Goal: Check status: Check status

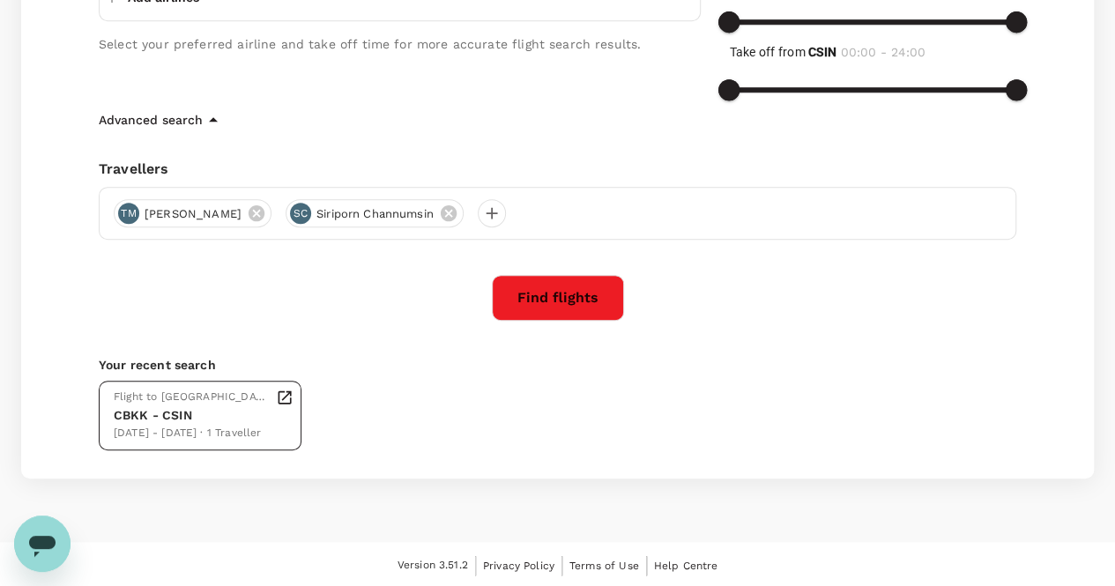
click at [197, 416] on div "CBKK - CSIN" at bounding box center [191, 415] width 155 height 19
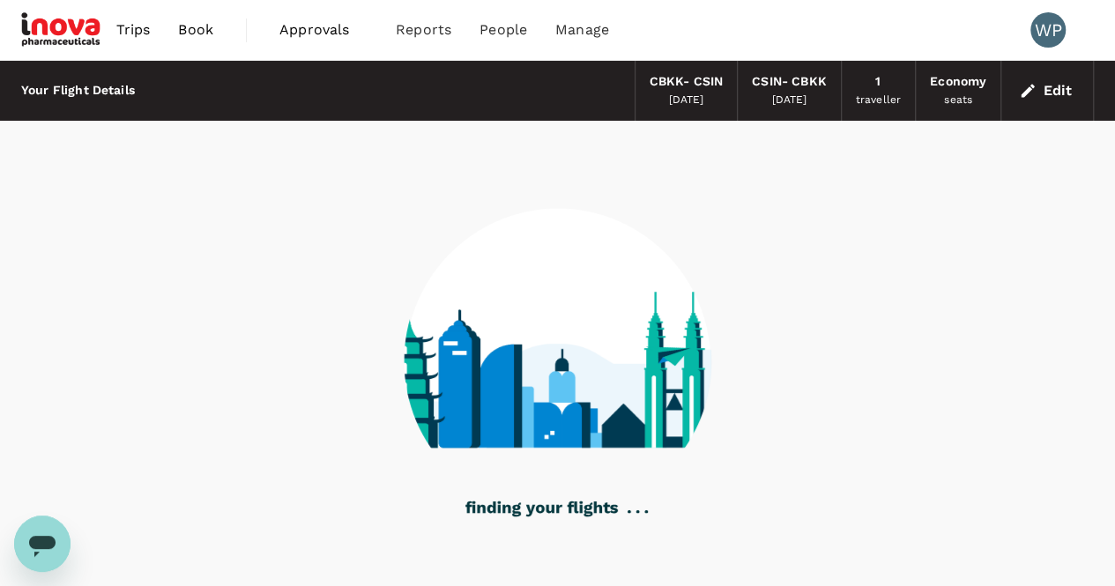
scroll to position [69, 0]
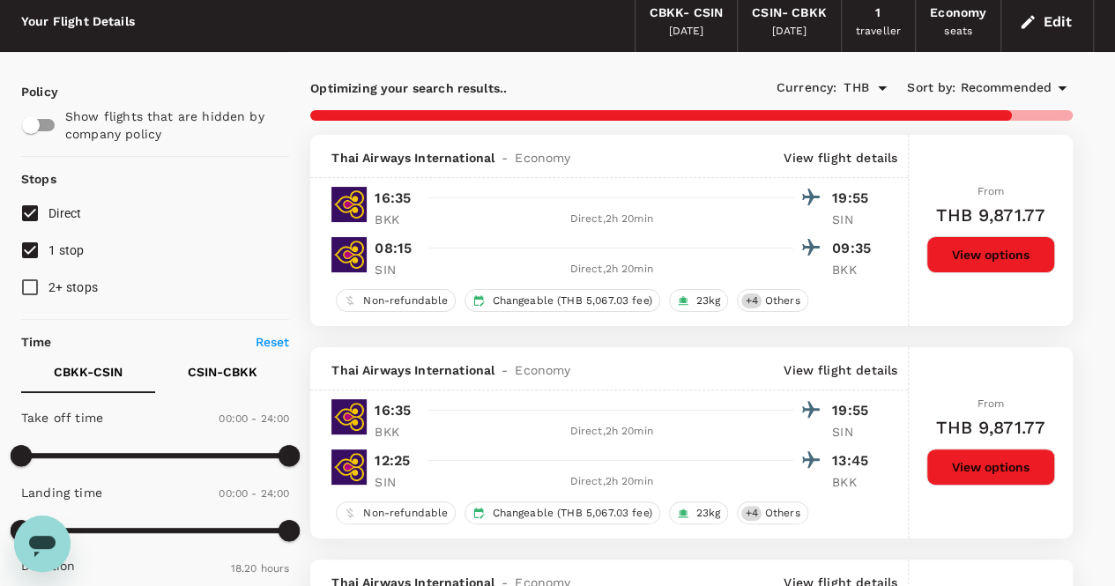
type input "1330"
checkbox input "false"
checkbox input "true"
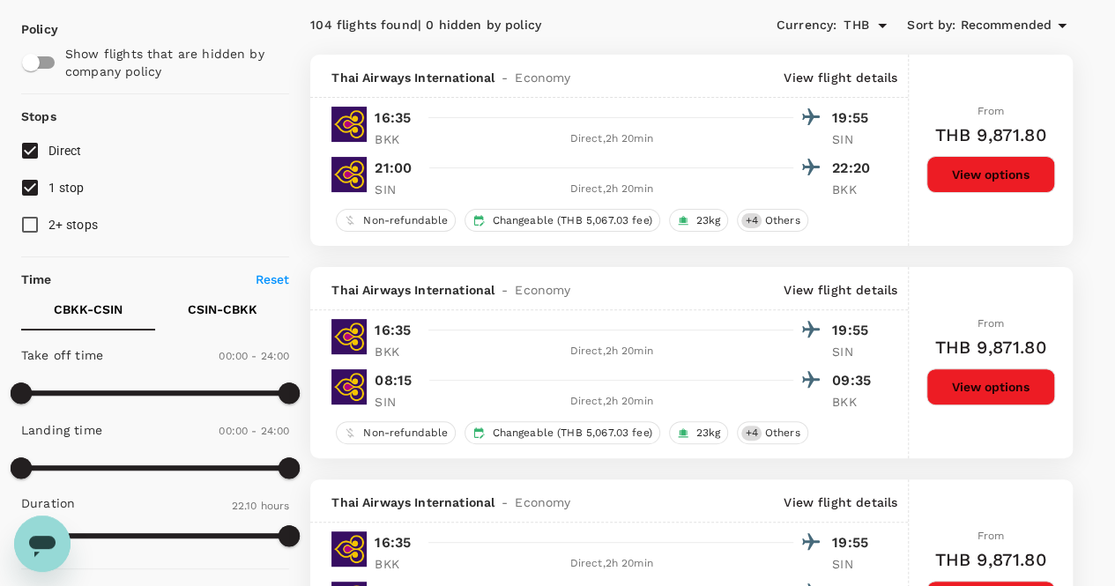
scroll to position [0, 0]
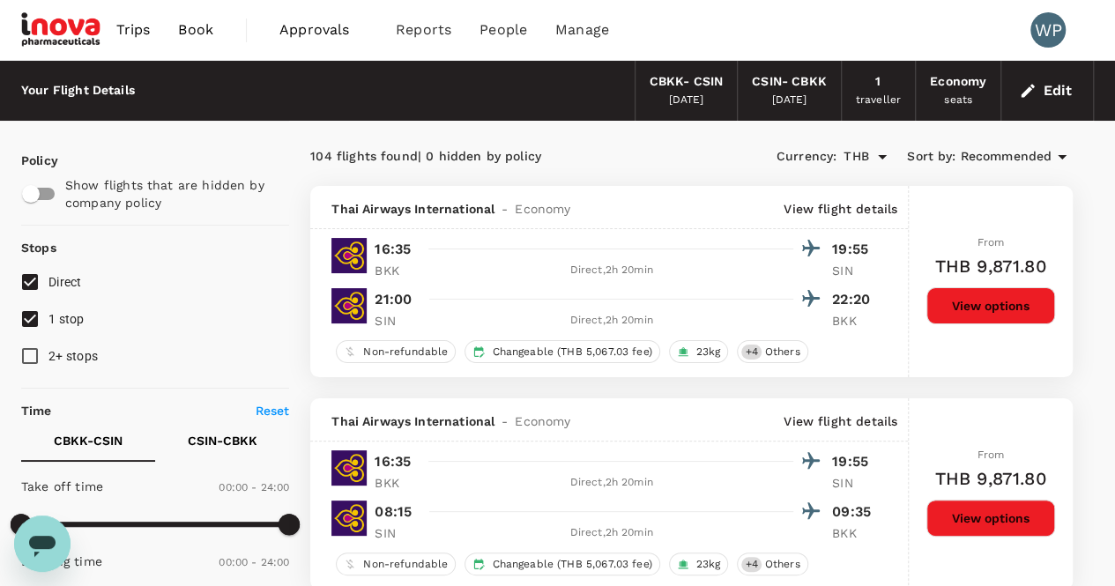
click at [58, 41] on img at bounding box center [61, 30] width 81 height 39
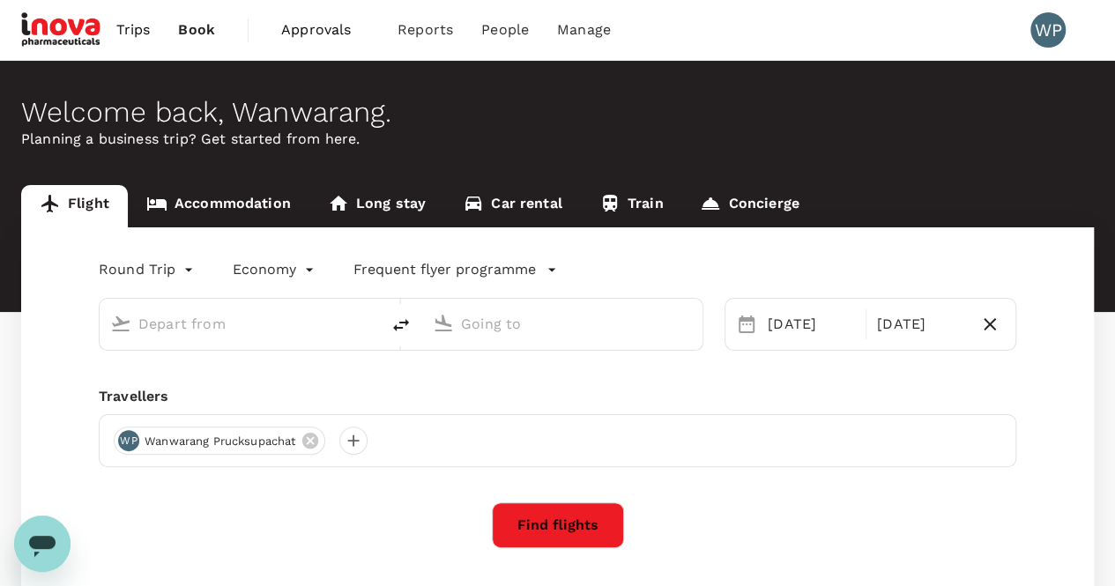
type input "[GEOGRAPHIC_DATA], [GEOGRAPHIC_DATA] (any)"
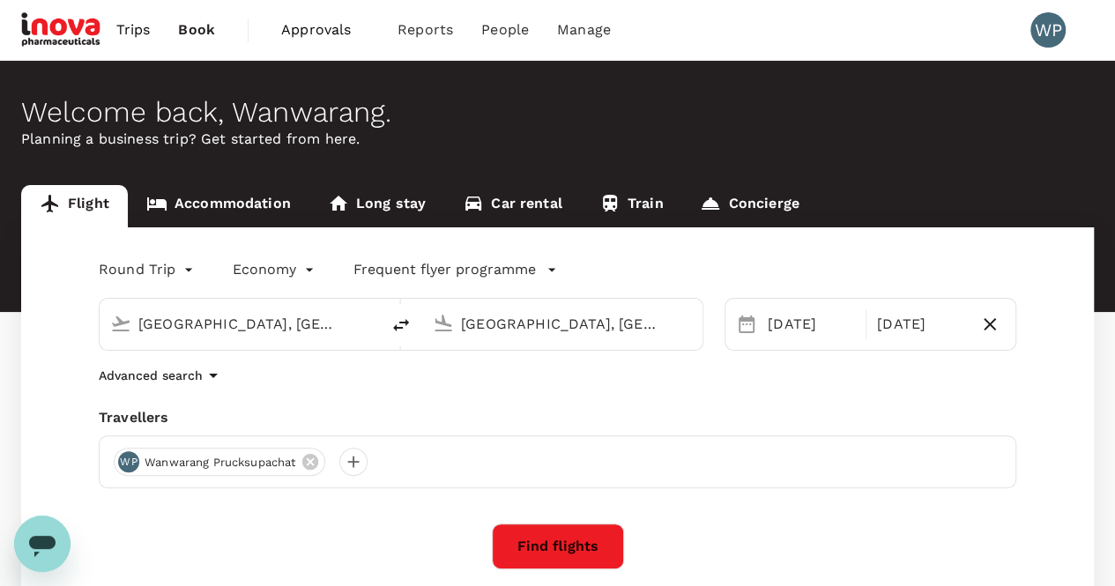
click at [183, 28] on span "Book" at bounding box center [196, 29] width 37 height 21
click at [289, 32] on span "Approvals" at bounding box center [325, 29] width 88 height 21
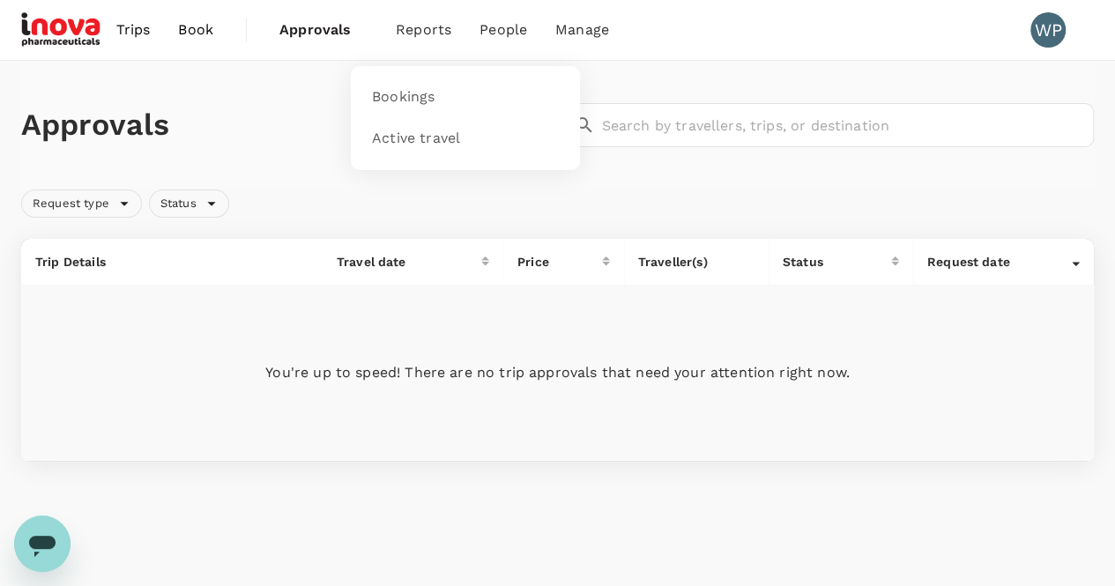
click at [416, 33] on span "Reports" at bounding box center [424, 29] width 56 height 21
click at [394, 108] on link "Bookings" at bounding box center [465, 97] width 208 height 41
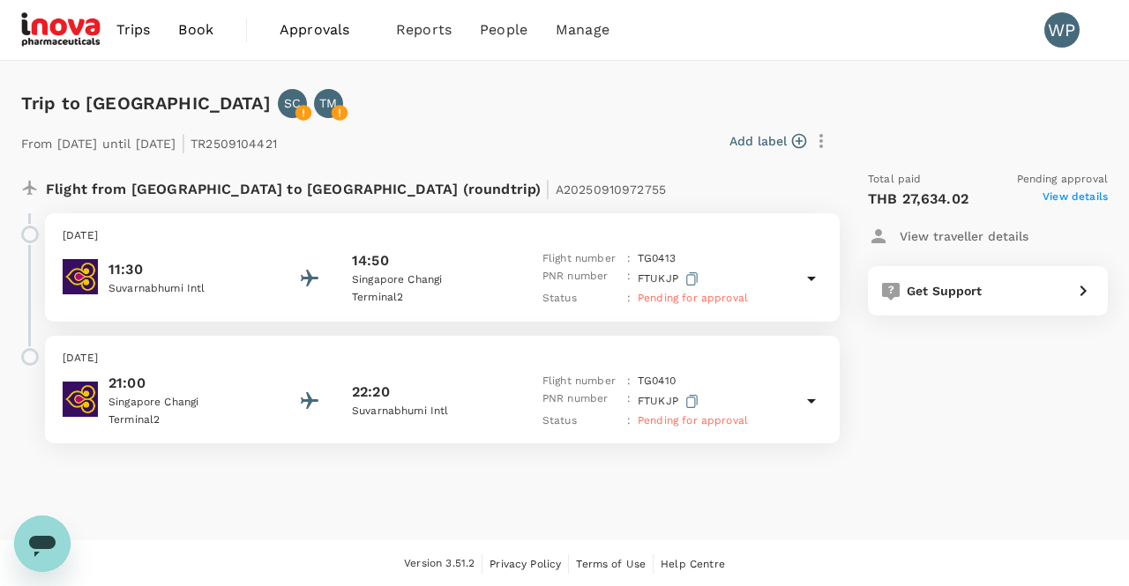
click at [1070, 200] on span "View details" at bounding box center [1074, 199] width 65 height 21
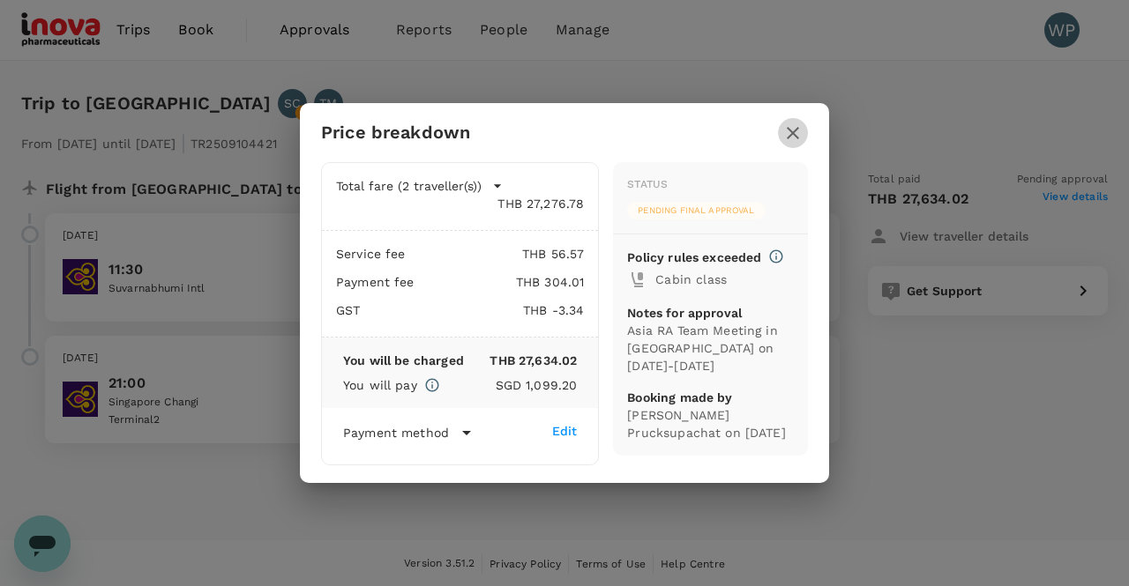
click at [795, 138] on icon "button" at bounding box center [792, 133] width 21 height 21
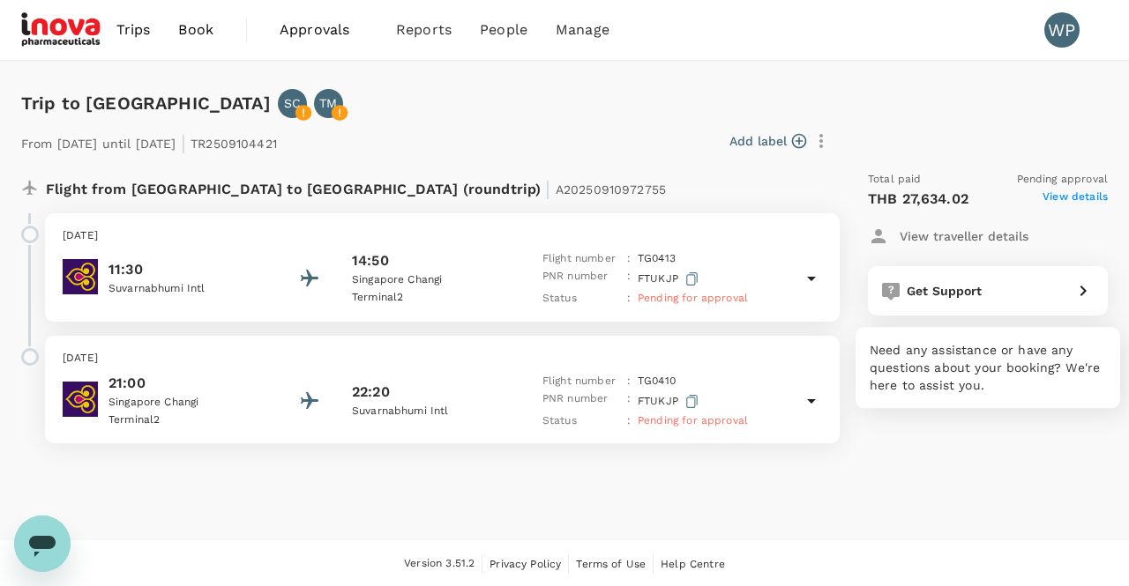
click at [1082, 289] on icon at bounding box center [1082, 290] width 21 height 21
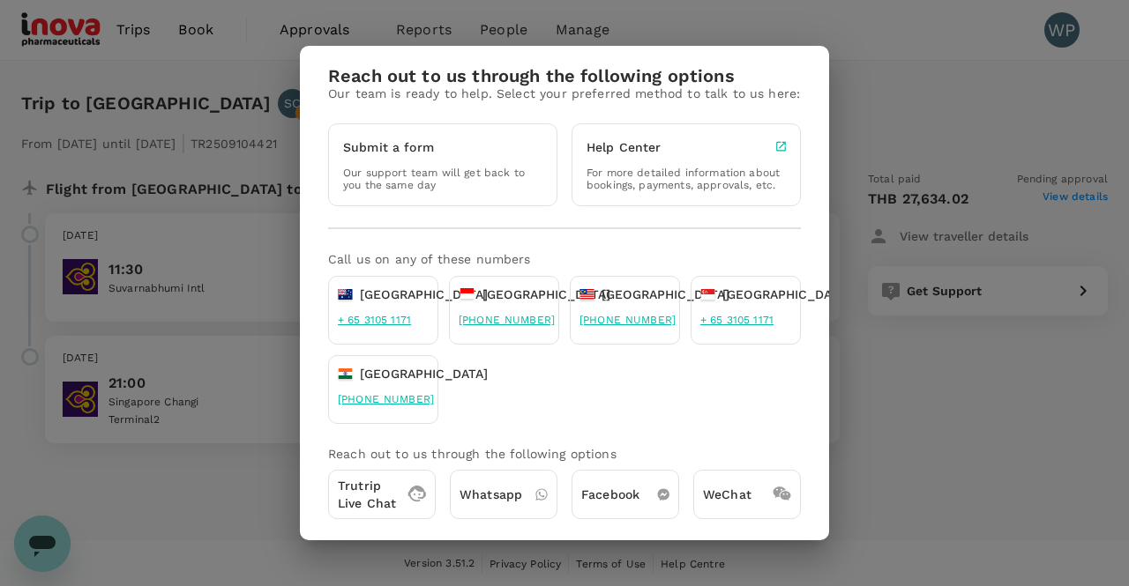
click at [975, 426] on div "Reach out to us through the following options Our team is ready to help. Select…" at bounding box center [564, 293] width 1129 height 586
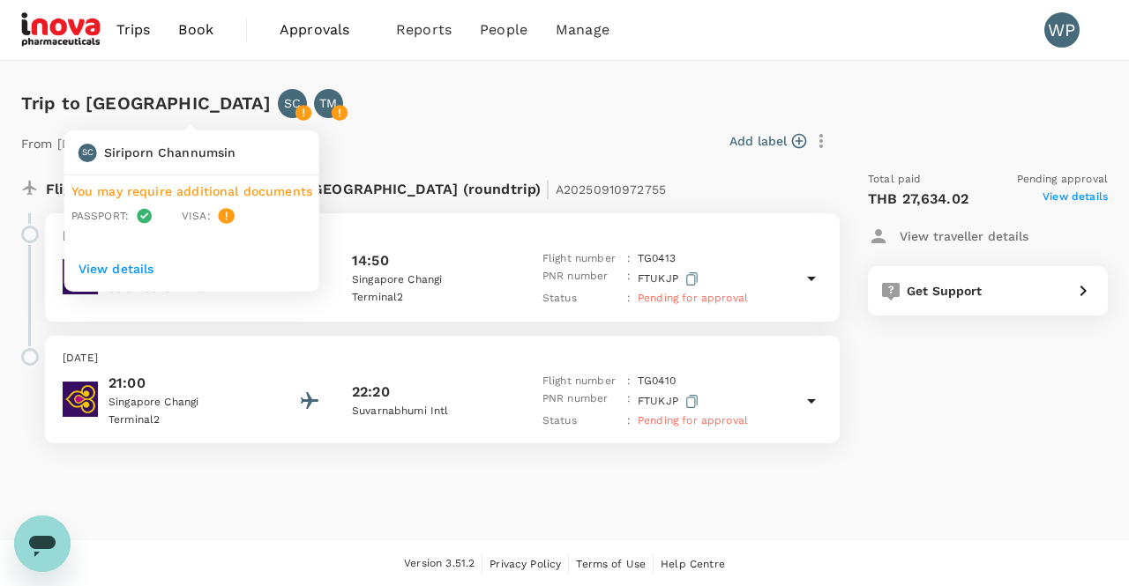
click at [295, 115] on icon at bounding box center [303, 113] width 16 height 16
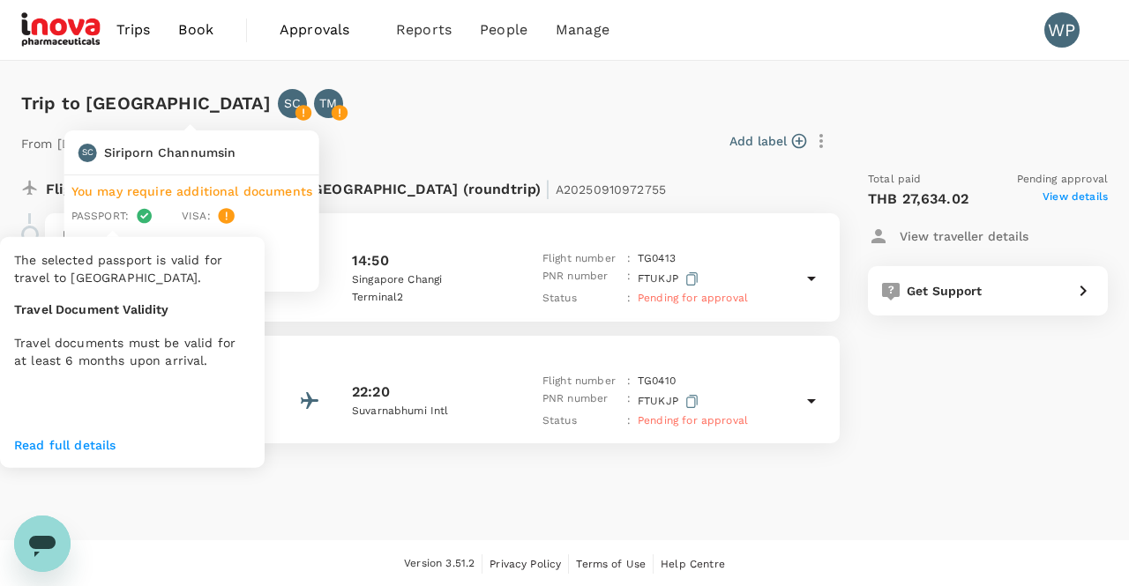
click at [65, 443] on p "Read full details" at bounding box center [132, 445] width 236 height 18
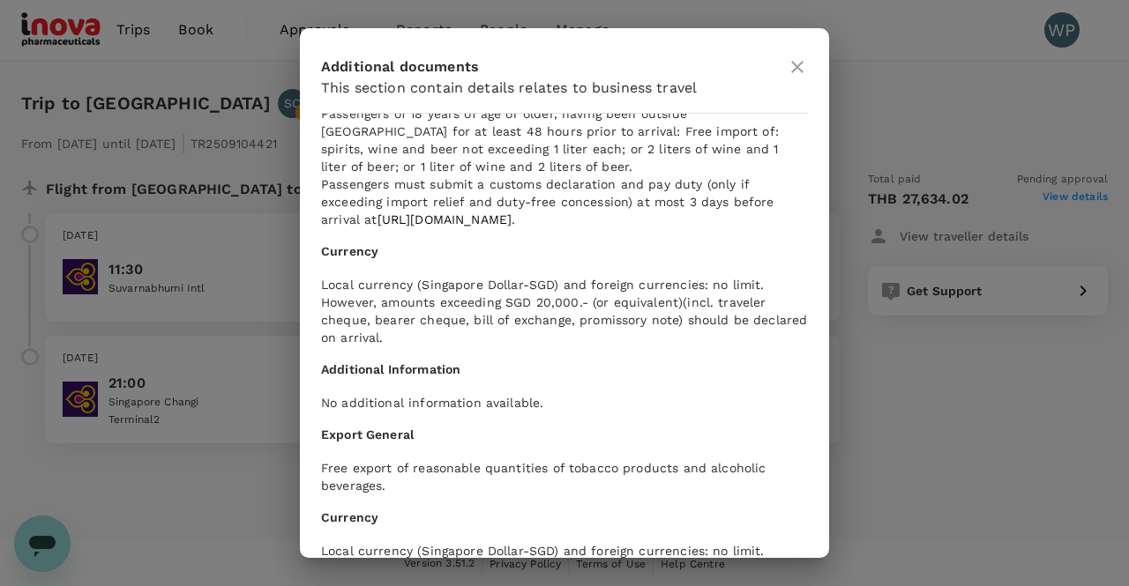
scroll to position [1790, 0]
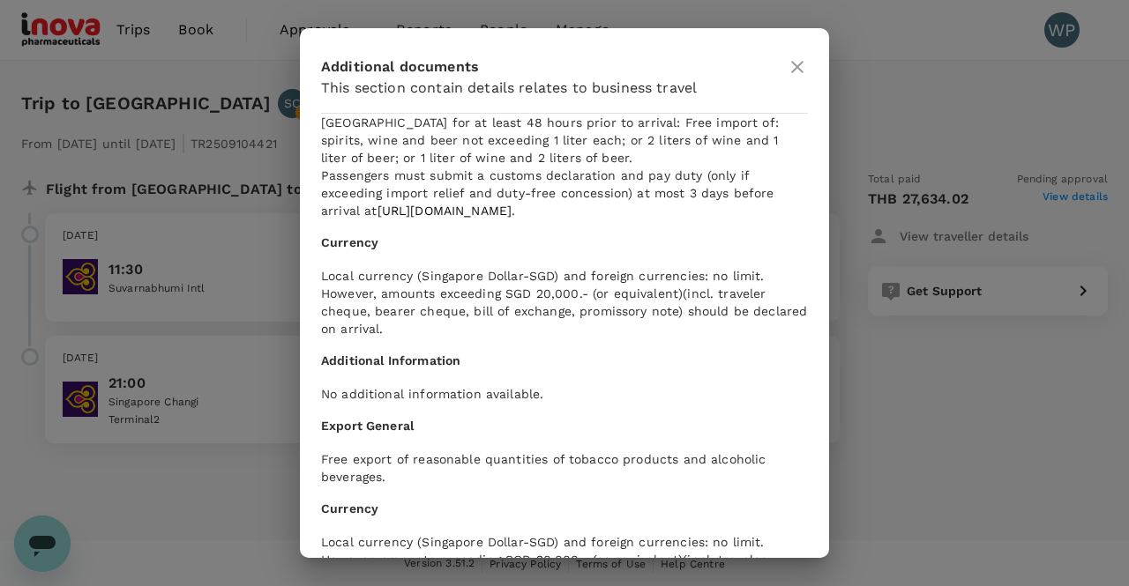
click at [792, 71] on icon at bounding box center [797, 67] width 12 height 12
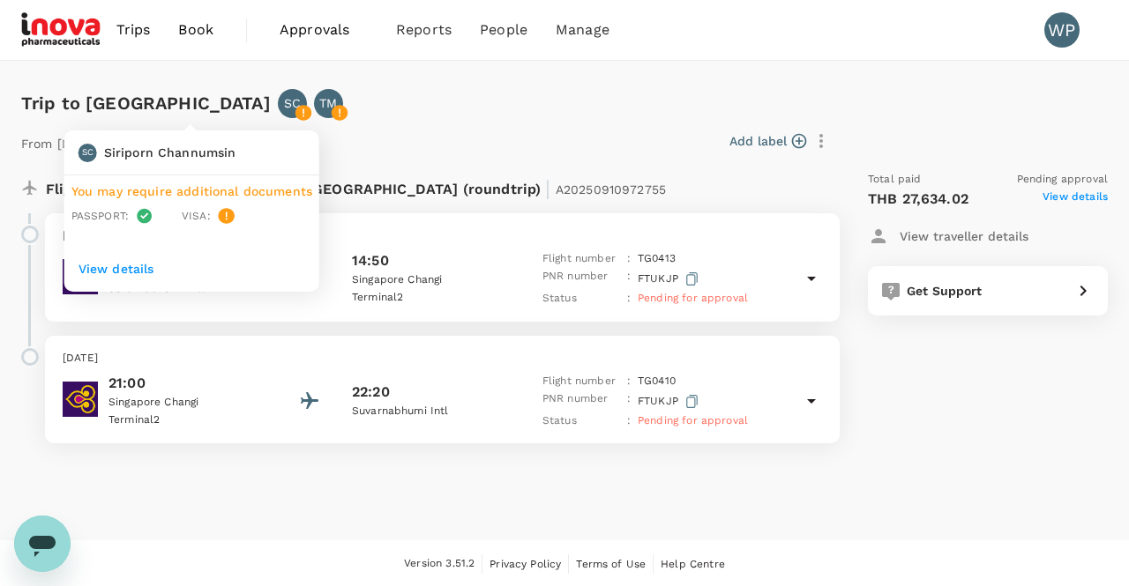
click at [138, 263] on p "View details" at bounding box center [191, 269] width 227 height 18
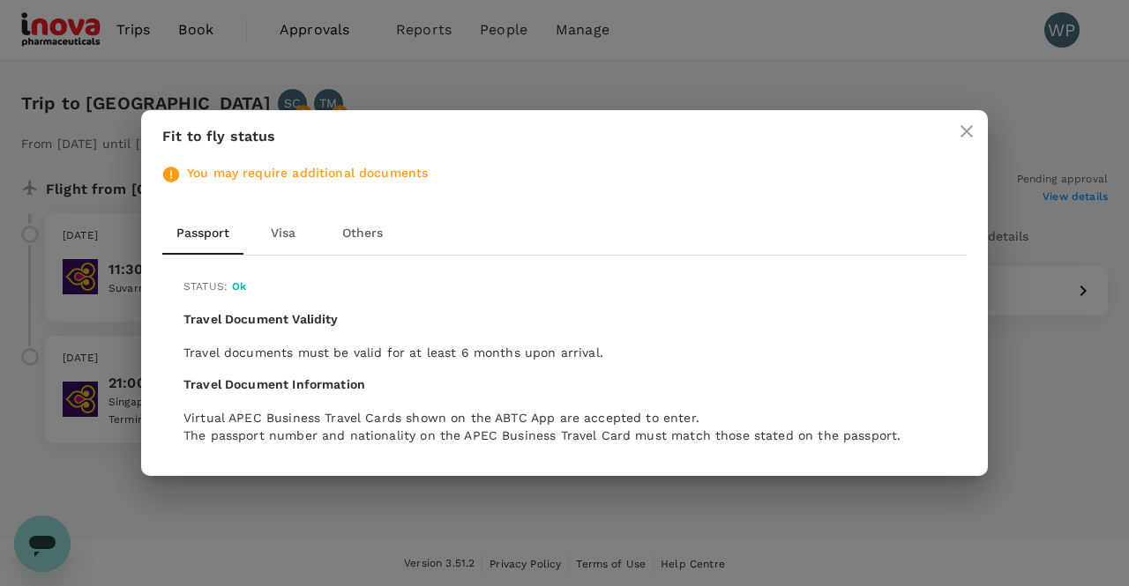
click at [282, 236] on button "Visa" at bounding box center [282, 233] width 79 height 42
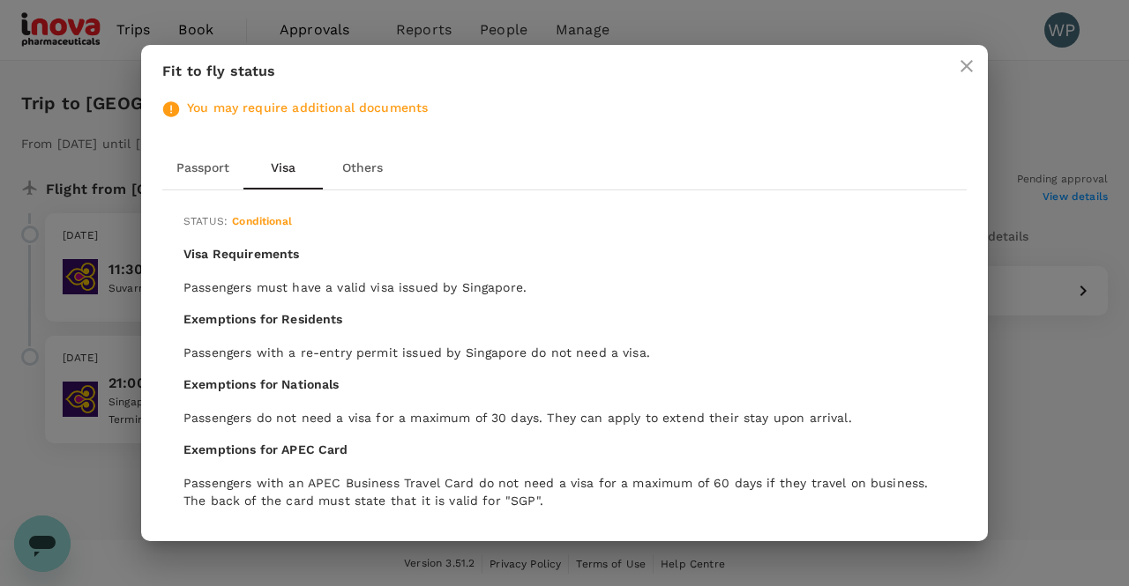
click at [363, 172] on button "Others" at bounding box center [362, 168] width 79 height 42
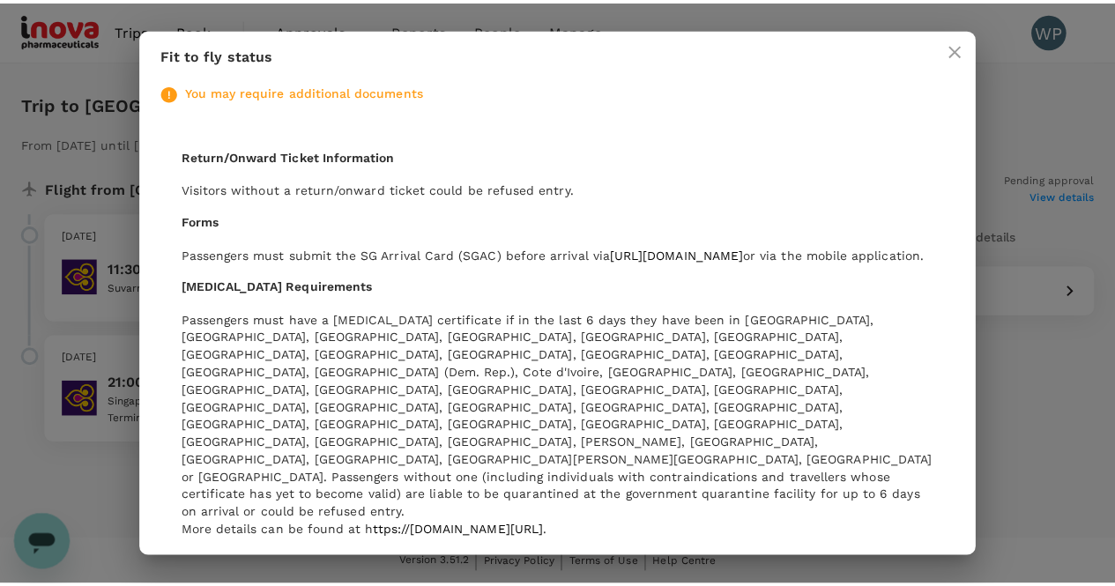
scroll to position [0, 0]
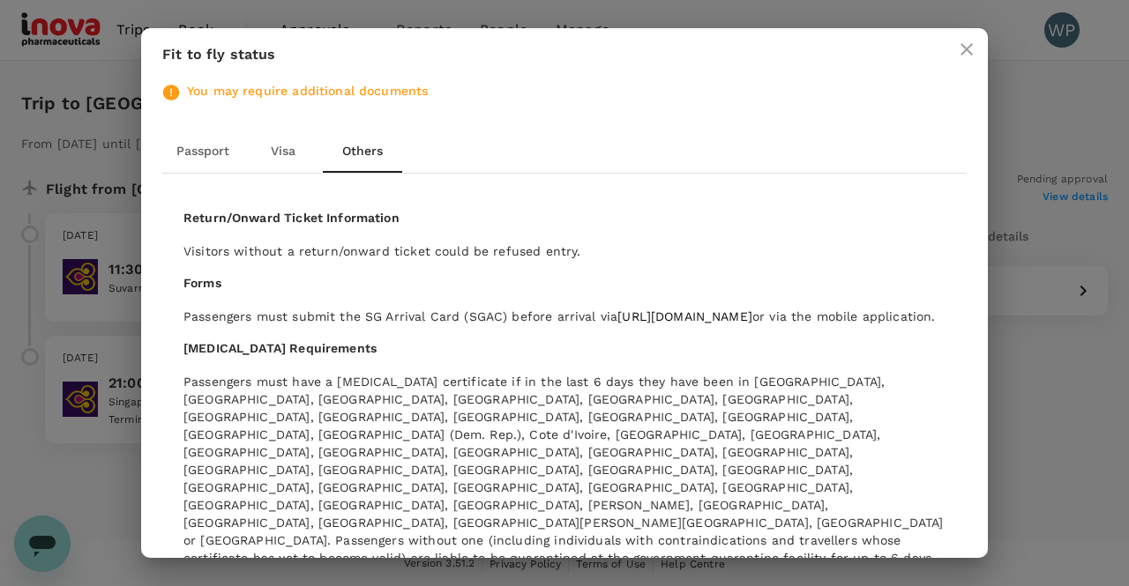
click at [192, 147] on button "Passport" at bounding box center [202, 151] width 81 height 42
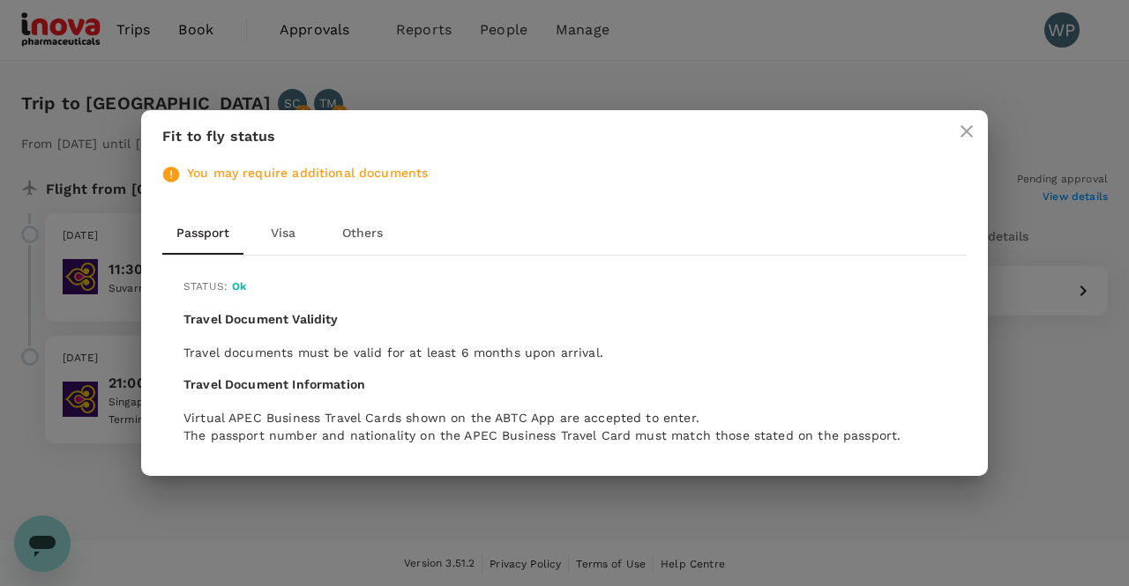
click at [287, 507] on div "Fit to fly status You may require additional documents Passport Visa Others Sta…" at bounding box center [564, 293] width 1129 height 586
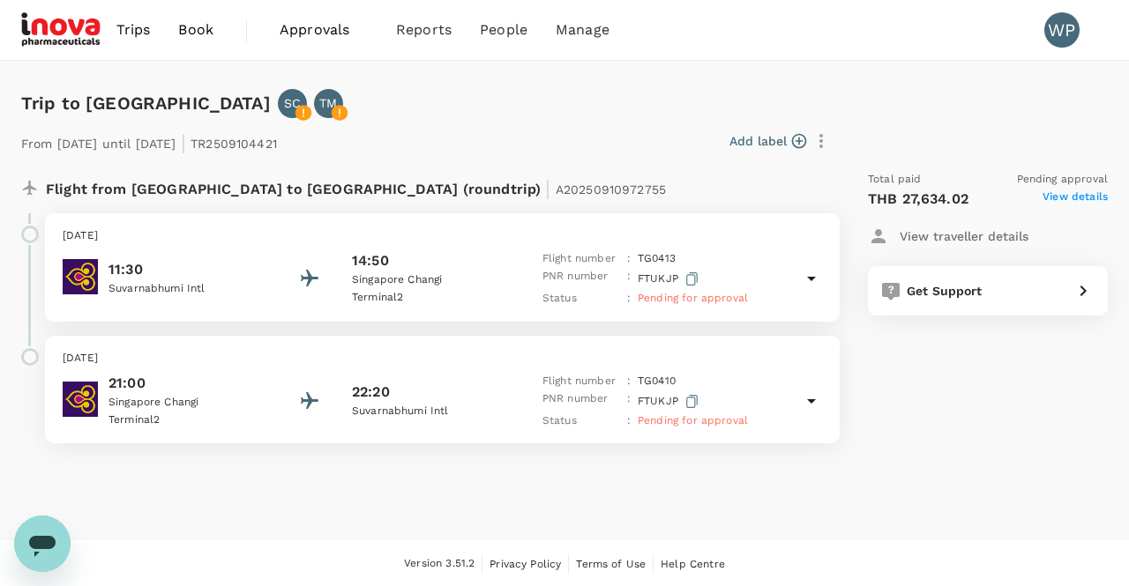
click at [813, 280] on icon at bounding box center [811, 278] width 21 height 21
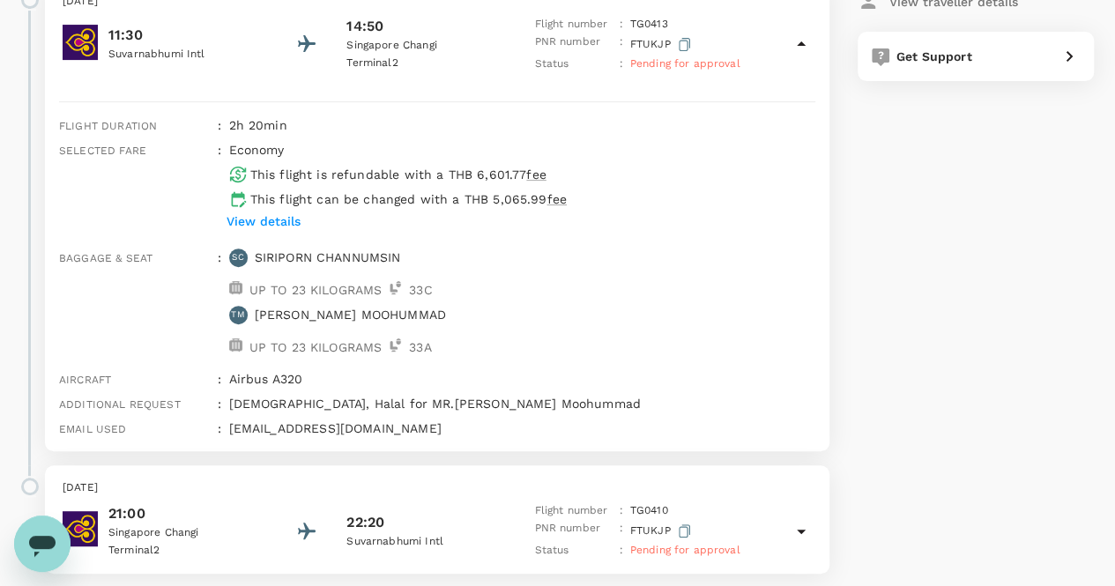
scroll to position [324, 0]
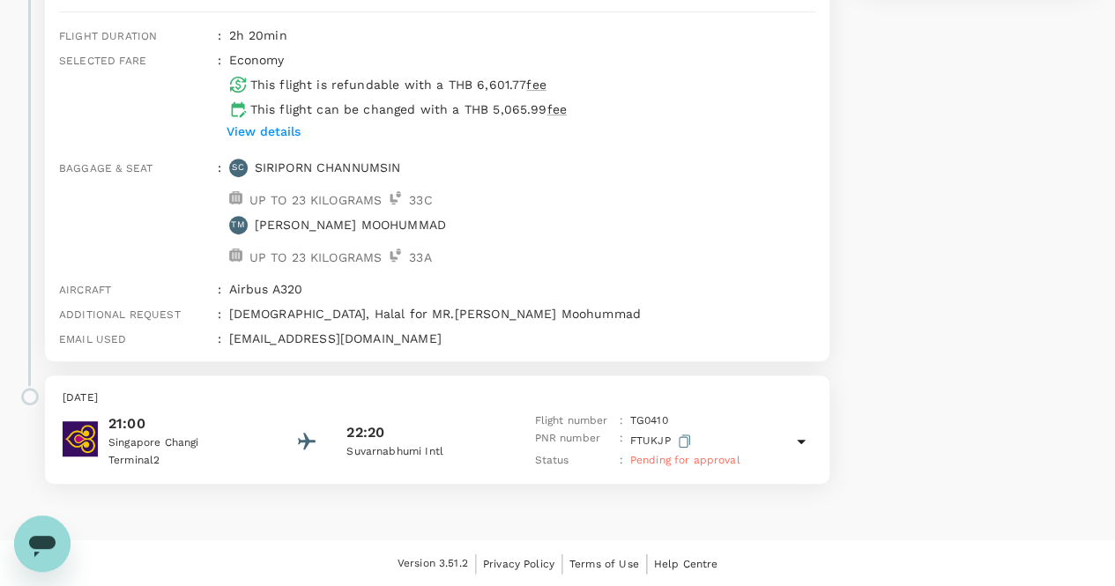
click at [801, 444] on icon at bounding box center [801, 441] width 21 height 21
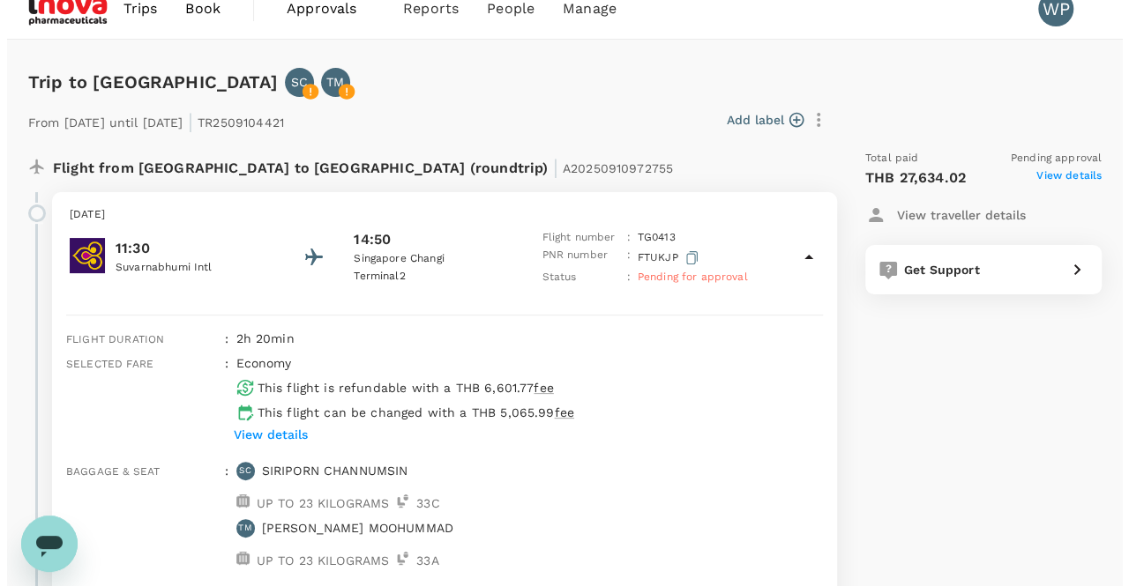
scroll to position [0, 0]
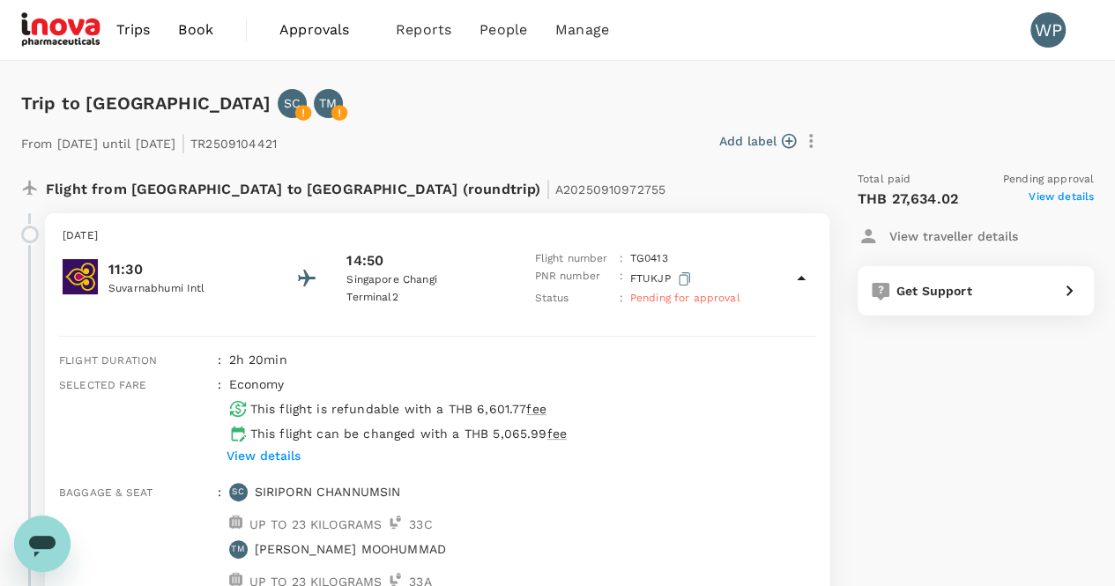
click at [789, 141] on icon "button" at bounding box center [788, 141] width 15 height 15
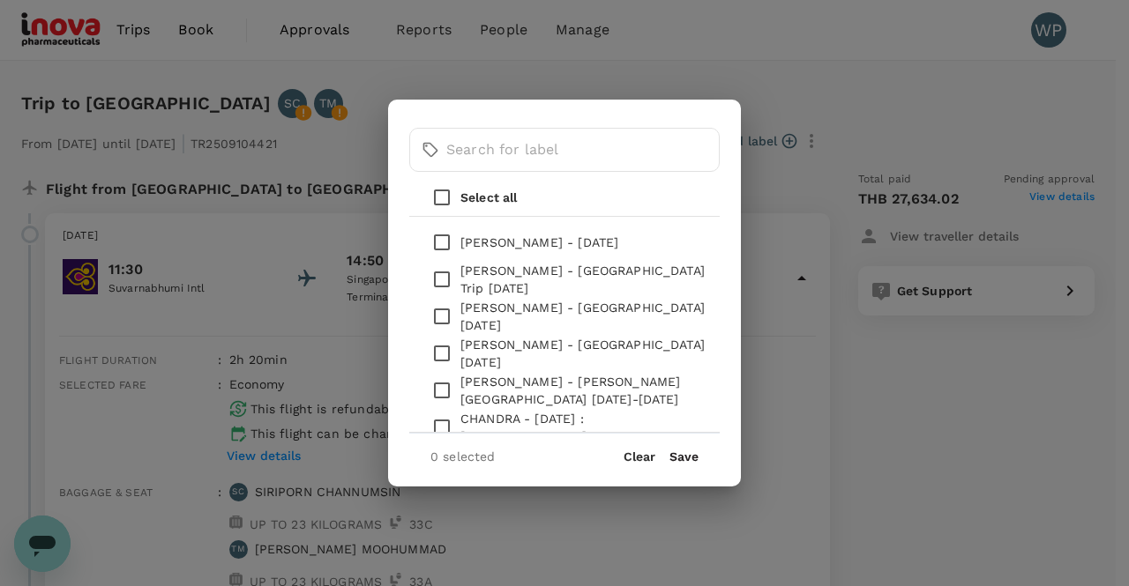
click at [516, 75] on div "​ ​ Select all Jayson Pangilinan - 04 Jan 2025 Emy Setiawati - Surabaya Trip 13…" at bounding box center [564, 293] width 1129 height 586
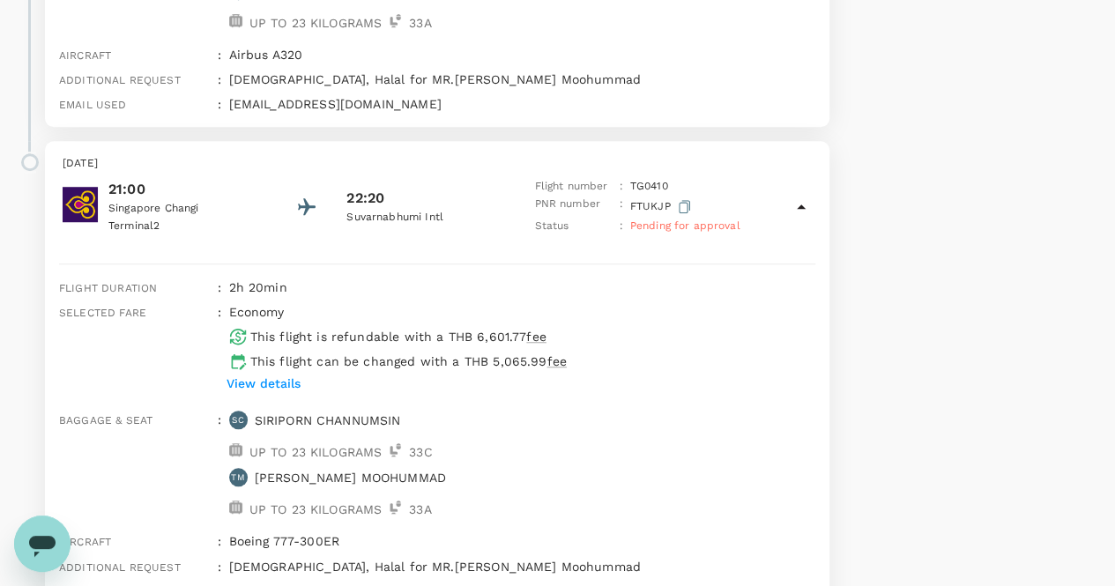
scroll to position [617, 0]
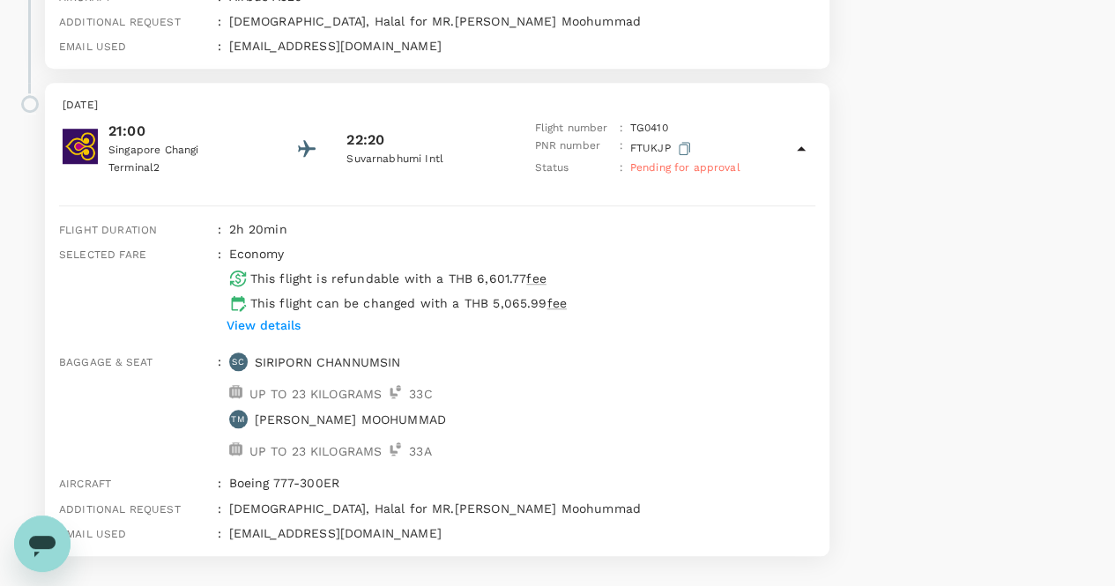
click at [275, 328] on p "View details" at bounding box center [264, 326] width 74 height 18
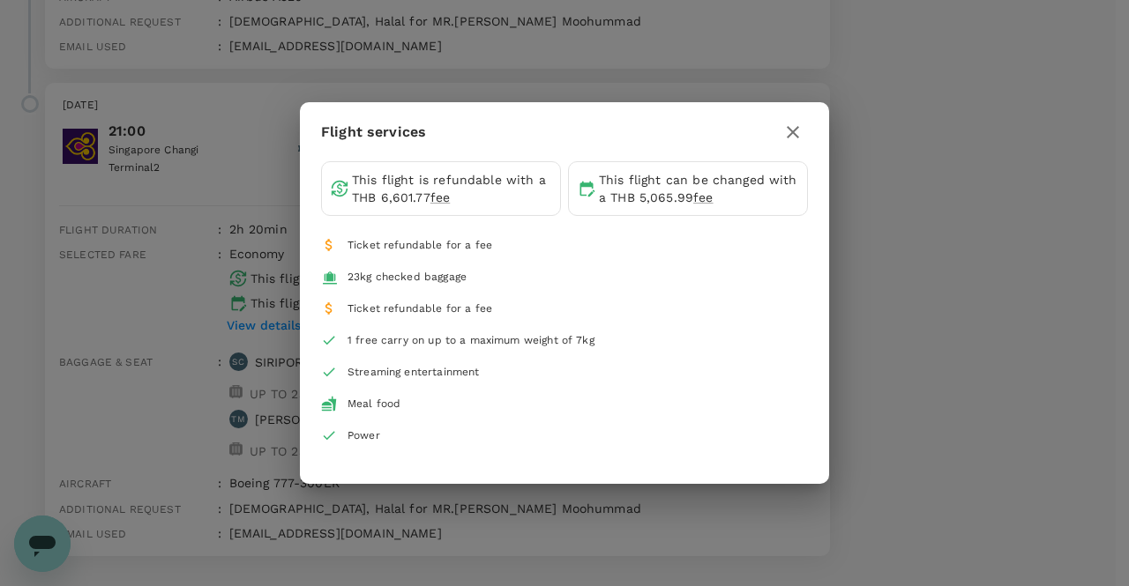
click at [601, 513] on div "Flight services This flight is refundable with a THB 6,601.77 fee This flight c…" at bounding box center [564, 293] width 1129 height 586
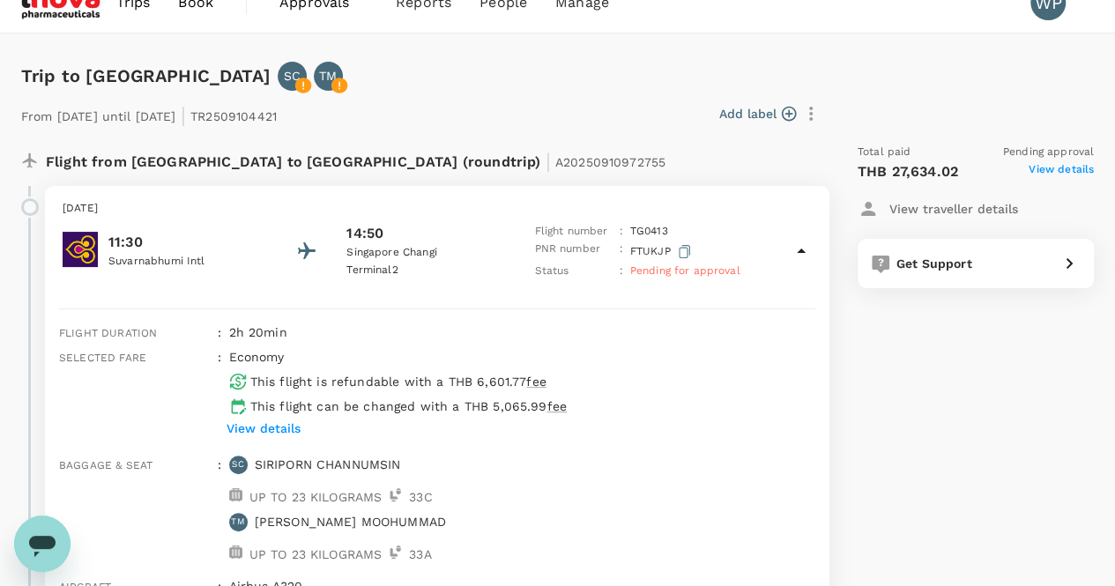
scroll to position [0, 0]
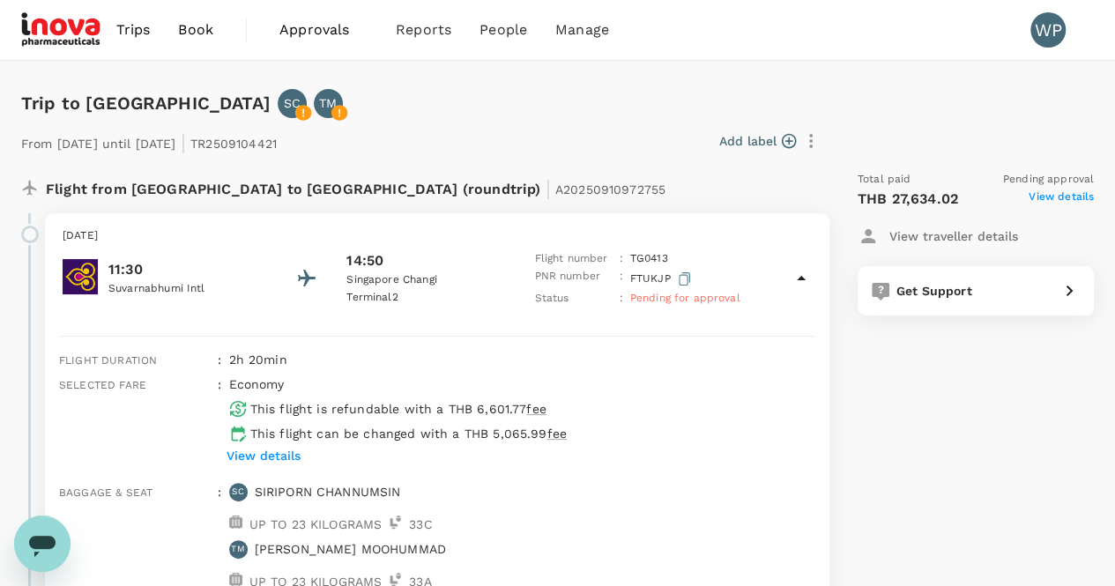
click at [395, 82] on div "Trip to Singapore SC TM" at bounding box center [554, 100] width 1080 height 36
